Goal: Navigation & Orientation: Go to known website

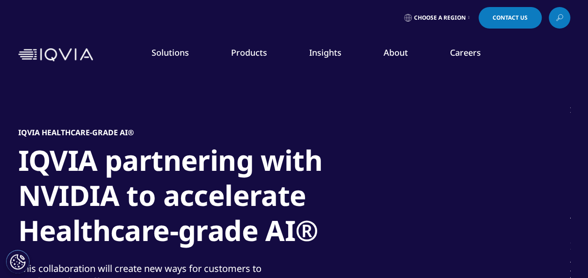
click at [44, 53] on img at bounding box center [55, 55] width 75 height 14
